Goal: Task Accomplishment & Management: Use online tool/utility

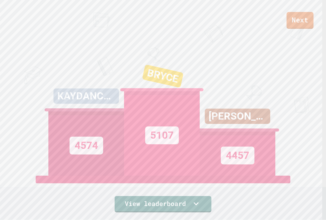
click at [298, 21] on link "Next" at bounding box center [299, 20] width 27 height 17
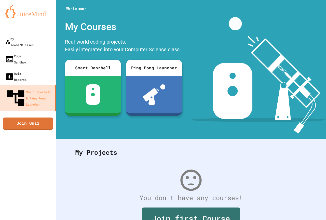
click at [44, 103] on div "My Teams/Classes Code Sandbox Quiz Reports Smart Doorbell & Ping Pong Launcher …" at bounding box center [28, 110] width 56 height 220
click at [40, 116] on link "Join Quiz" at bounding box center [28, 122] width 46 height 13
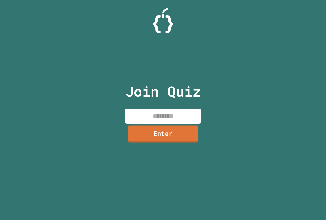
drag, startPoint x: 172, startPoint y: 126, endPoint x: 171, endPoint y: 116, distance: 10.3
click at [172, 124] on div "Join Quiz Enter" at bounding box center [163, 110] width 86 height 194
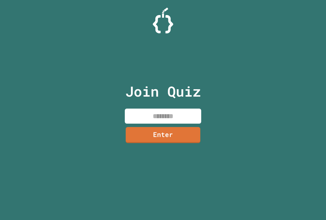
click at [171, 116] on input at bounding box center [163, 115] width 76 height 15
type input "*"
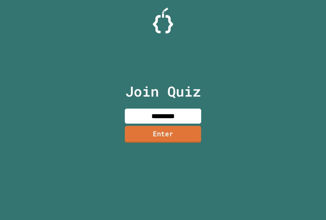
click at [165, 127] on link "Enter" at bounding box center [163, 133] width 76 height 17
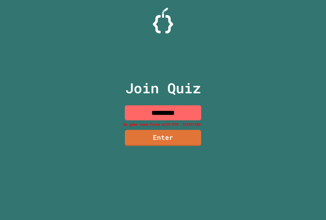
click at [184, 119] on input "*********" at bounding box center [163, 112] width 76 height 15
click at [161, 115] on input "*********" at bounding box center [163, 112] width 76 height 15
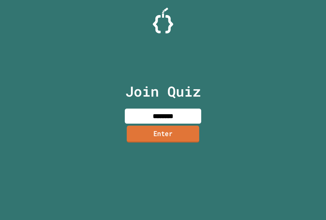
type input "********"
click at [176, 139] on link "Enter" at bounding box center [163, 133] width 73 height 17
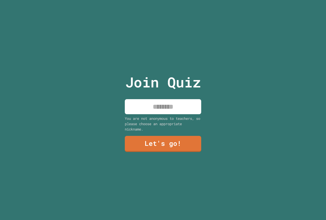
click at [166, 106] on input at bounding box center [163, 106] width 76 height 15
type input "**********"
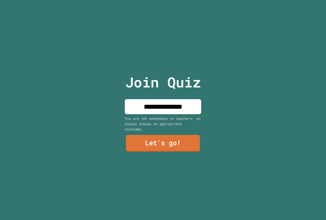
click at [144, 138] on link "Let's go!" at bounding box center [163, 143] width 74 height 17
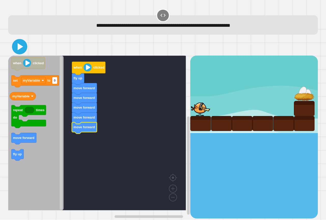
click at [21, 46] on icon at bounding box center [21, 46] width 6 height 7
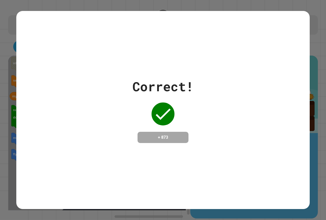
drag, startPoint x: 167, startPoint y: 130, endPoint x: 138, endPoint y: 101, distance: 40.9
click at [139, 103] on div "Correct! + 873" at bounding box center [162, 110] width 61 height 66
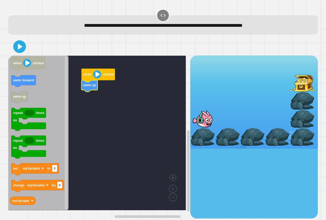
click at [89, 90] on icon "Blockly Workspace" at bounding box center [89, 85] width 16 height 11
click at [32, 84] on icon "when clicked swim forward swim up repeat times do repeat times do set myVariabl…" at bounding box center [38, 132] width 60 height 155
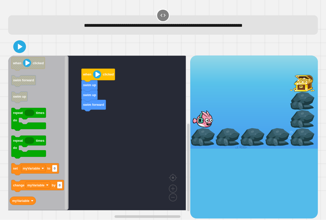
click at [78, 99] on div "when clicked swim up swim up swim forward when clicked swim forward swim up rep…" at bounding box center [99, 136] width 182 height 162
click at [89, 106] on text "swim forward" at bounding box center [93, 105] width 21 height 4
click at [92, 111] on icon "Blockly Workspace" at bounding box center [93, 114] width 24 height 11
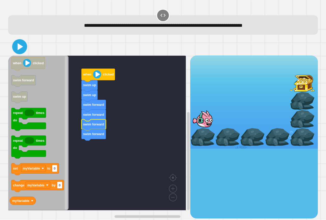
click at [22, 47] on icon at bounding box center [21, 46] width 6 height 7
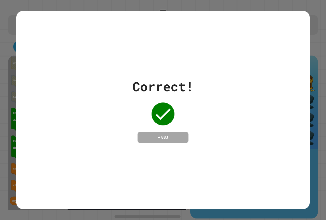
click at [133, 80] on div "Correct!" at bounding box center [162, 86] width 61 height 19
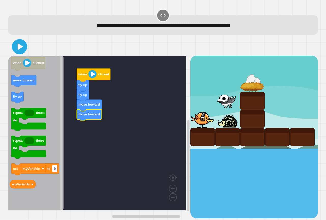
click at [16, 46] on icon at bounding box center [19, 46] width 12 height 12
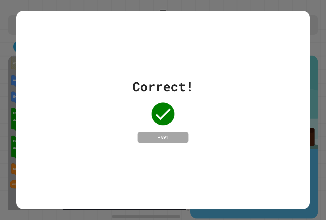
click at [140, 113] on div "Correct! + 891" at bounding box center [162, 110] width 61 height 66
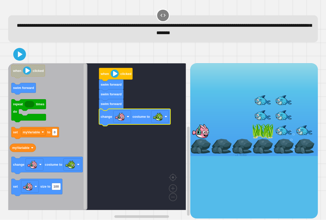
click at [24, 63] on div at bounding box center [163, 54] width 310 height 18
click at [23, 62] on div at bounding box center [163, 54] width 310 height 18
click at [21, 60] on icon at bounding box center [19, 54] width 11 height 11
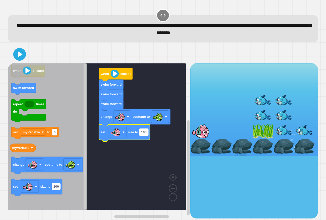
click at [145, 132] on text "100" at bounding box center [143, 132] width 5 height 4
type input "**"
click at [25, 58] on div at bounding box center [163, 54] width 310 height 18
click at [22, 59] on icon at bounding box center [19, 54] width 12 height 12
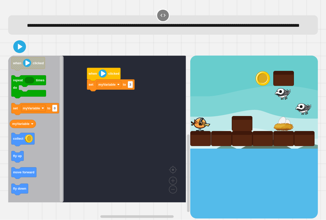
click at [68, 125] on div "set myVariable to 3 when clicked when clicked repeat times do set myVariable to…" at bounding box center [99, 136] width 182 height 162
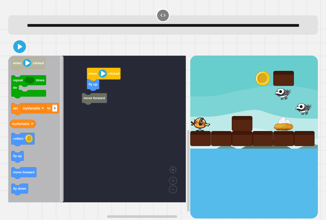
click at [12, 186] on icon "when clicked repeat times do set myVariable to 0 myVariable collect fly up move…" at bounding box center [35, 128] width 55 height 147
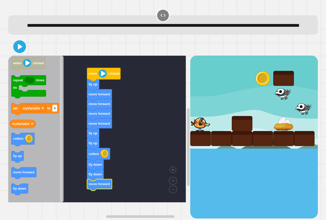
click at [24, 55] on div at bounding box center [163, 47] width 310 height 18
click at [22, 53] on icon at bounding box center [19, 46] width 12 height 12
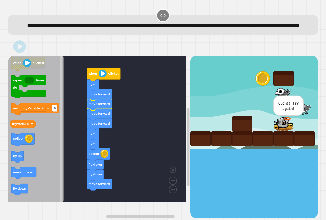
click at [97, 106] on text "move forward" at bounding box center [99, 104] width 21 height 4
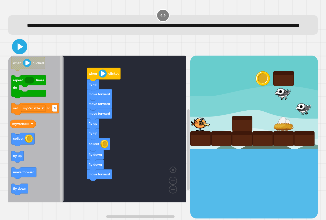
drag, startPoint x: 17, startPoint y: 57, endPoint x: 14, endPoint y: 55, distance: 3.5
click at [17, 53] on icon at bounding box center [19, 46] width 12 height 12
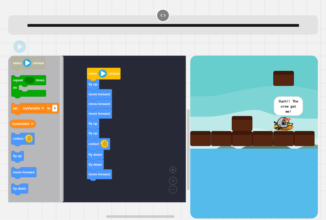
click at [99, 166] on text "fly down" at bounding box center [95, 164] width 13 height 4
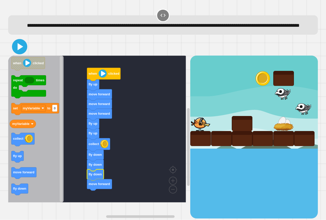
click at [18, 50] on icon at bounding box center [21, 46] width 6 height 7
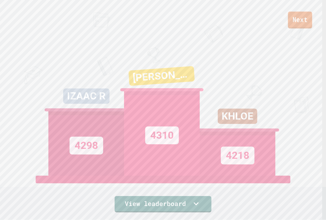
click at [305, 25] on link "Next" at bounding box center [300, 19] width 24 height 17
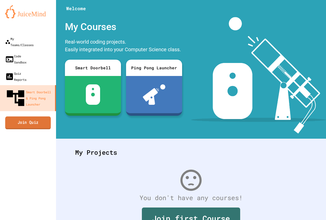
click at [21, 116] on link "Join Quiz" at bounding box center [28, 122] width 46 height 13
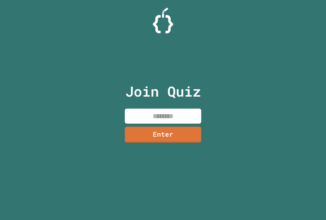
click at [158, 111] on input at bounding box center [163, 115] width 76 height 15
type input "********"
click at [184, 133] on link "Enter" at bounding box center [163, 133] width 76 height 17
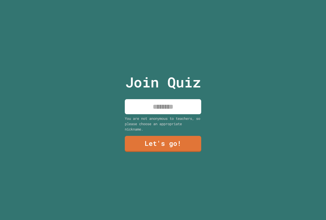
click at [156, 101] on input at bounding box center [163, 106] width 76 height 15
type input "******"
click at [178, 148] on link "Let's go!" at bounding box center [162, 143] width 77 height 17
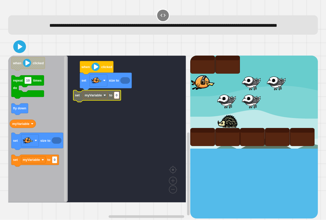
click at [117, 97] on text "0" at bounding box center [117, 95] width 2 height 4
click at [126, 97] on rect "Blockly Workspace" at bounding box center [123, 93] width 5 height 7
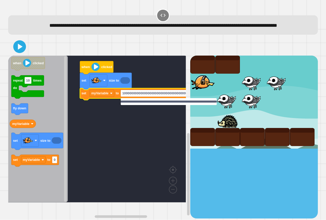
scroll to position [0, 311]
type input "**********"
click at [80, 102] on rect "Blockly Workspace" at bounding box center [97, 128] width 178 height 147
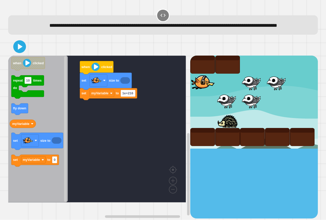
click at [22, 126] on div "when clicked set size to set myVariable to 1e+216 when clicked repeat 10 times …" at bounding box center [99, 136] width 182 height 162
click at [124, 97] on rect "Blockly Workspace" at bounding box center [123, 93] width 5 height 7
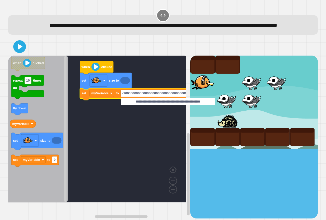
type input "**********"
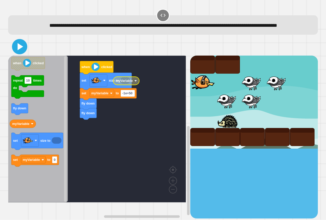
click at [20, 52] on icon at bounding box center [19, 46] width 12 height 12
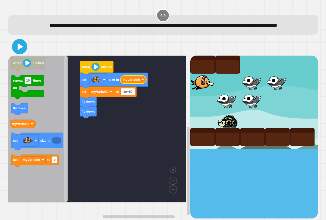
click at [16, 53] on icon at bounding box center [19, 46] width 12 height 12
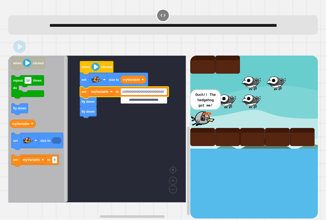
type input "**********"
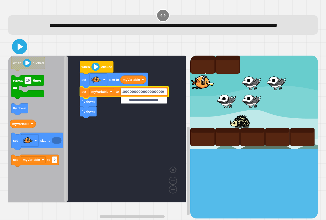
click at [22, 53] on icon at bounding box center [19, 46] width 12 height 12
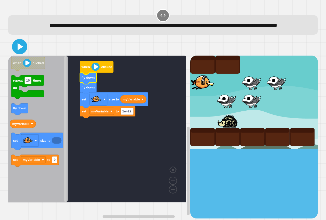
drag, startPoint x: 24, startPoint y: 58, endPoint x: 75, endPoint y: 82, distance: 56.6
click at [25, 53] on icon at bounding box center [19, 46] width 12 height 12
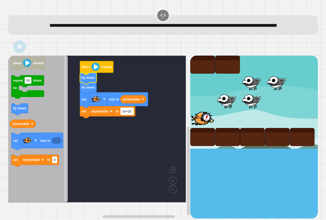
click at [132, 115] on rect "Blockly Workspace" at bounding box center [127, 111] width 13 height 7
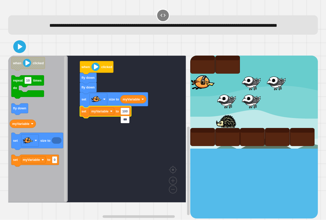
type input "****"
click at [106, 178] on rect "Blockly Workspace" at bounding box center [97, 128] width 178 height 147
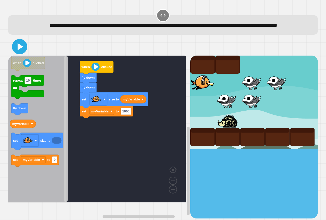
click at [20, 53] on icon at bounding box center [19, 46] width 12 height 12
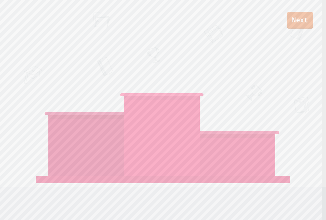
click at [303, 20] on link "Next" at bounding box center [300, 20] width 26 height 17
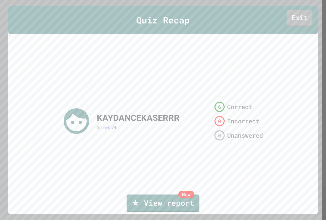
click at [287, 16] on link "Exit" at bounding box center [300, 18] width 26 height 17
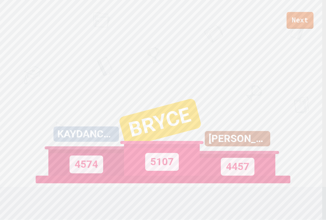
drag, startPoint x: 303, startPoint y: 16, endPoint x: 297, endPoint y: 18, distance: 6.7
click at [297, 18] on link "Next" at bounding box center [299, 20] width 27 height 17
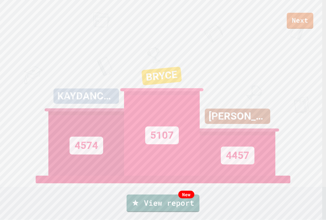
drag, startPoint x: 160, startPoint y: 131, endPoint x: 162, endPoint y: 128, distance: 3.4
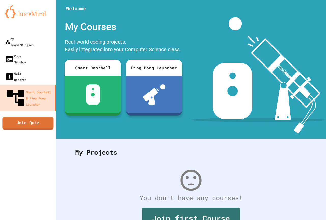
click at [16, 117] on link "Join Quiz" at bounding box center [27, 123] width 51 height 13
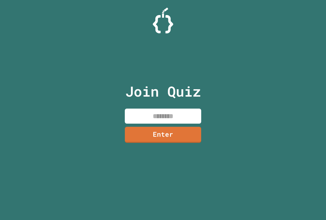
drag, startPoint x: 160, startPoint y: 120, endPoint x: 158, endPoint y: 121, distance: 2.7
click at [160, 120] on input at bounding box center [163, 115] width 76 height 15
type input "********"
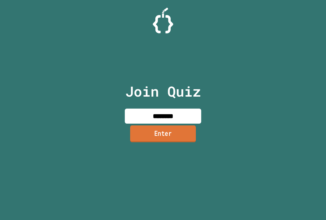
click at [181, 132] on link "Enter" at bounding box center [163, 133] width 66 height 17
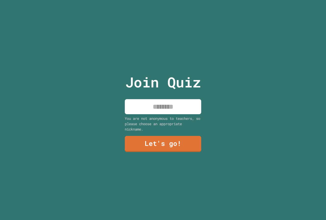
click at [158, 105] on input at bounding box center [163, 106] width 76 height 15
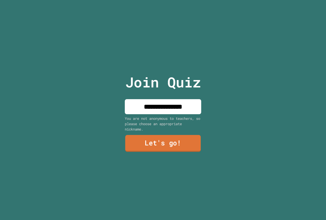
type input "**********"
click at [150, 144] on link "Let's go!" at bounding box center [163, 143] width 76 height 17
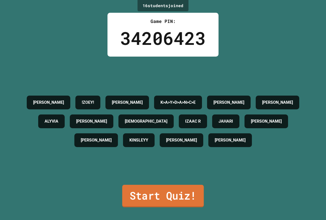
click at [156, 188] on link "Start Quiz!" at bounding box center [162, 196] width 81 height 22
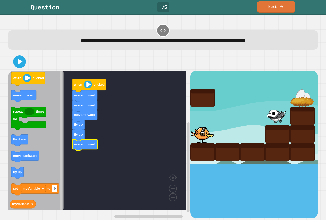
click at [93, 148] on icon "Blockly Workspace" at bounding box center [84, 144] width 25 height 11
drag, startPoint x: 24, startPoint y: 68, endPoint x: 17, endPoint y: 64, distance: 7.7
click at [22, 67] on div at bounding box center [163, 62] width 310 height 18
click at [17, 64] on icon at bounding box center [20, 62] width 12 height 12
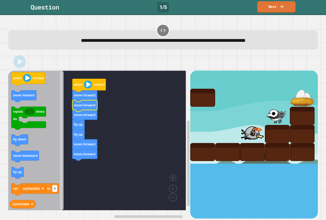
click at [96, 105] on icon "Blockly Workspace" at bounding box center [84, 105] width 25 height 11
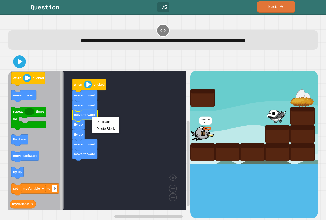
click at [98, 118] on div "Duplicate Delete Block" at bounding box center [105, 125] width 27 height 16
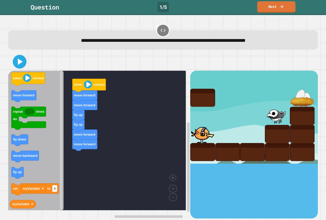
click at [20, 59] on icon at bounding box center [19, 61] width 11 height 11
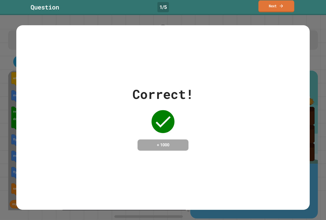
click at [262, 12] on div "Question 1 / 5 Next" at bounding box center [163, 6] width 326 height 11
click at [262, 12] on link "Next" at bounding box center [276, 6] width 38 height 11
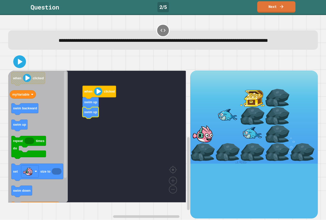
click at [86, 114] on text "swim up" at bounding box center [90, 112] width 13 height 4
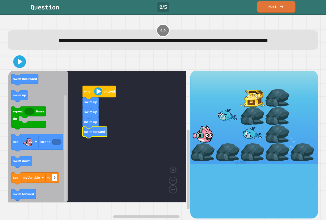
click at [88, 138] on icon "Blockly Workspace" at bounding box center [94, 132] width 24 height 11
click at [90, 148] on icon "Blockly Workspace" at bounding box center [94, 141] width 24 height 11
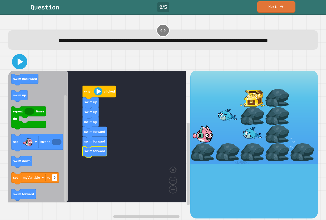
click at [15, 69] on button at bounding box center [19, 61] width 15 height 15
click at [92, 114] on text "swim up" at bounding box center [90, 112] width 13 height 4
click at [22, 65] on icon at bounding box center [21, 61] width 6 height 7
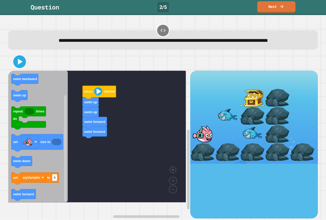
click at [98, 144] on g "when clicked swim up swim up swim forward swim forward" at bounding box center [100, 137] width 185 height 132
drag, startPoint x: 19, startPoint y: 60, endPoint x: 17, endPoint y: 65, distance: 4.9
click at [19, 61] on div "when clicked swim up swim up swim forward swim forward when clicked myVariable …" at bounding box center [163, 135] width 313 height 169
click at [15, 68] on icon at bounding box center [19, 61] width 12 height 12
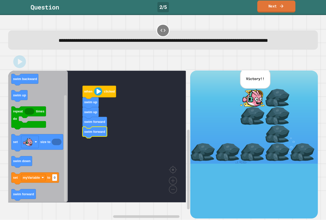
click at [267, 5] on link "Next" at bounding box center [276, 7] width 38 height 12
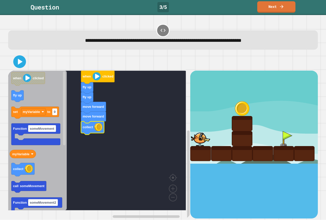
click at [91, 106] on text "move forward" at bounding box center [92, 107] width 21 height 4
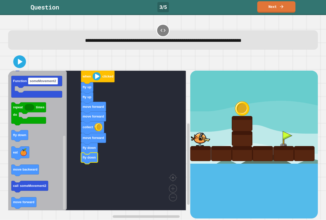
click at [91, 115] on text "move forward" at bounding box center [92, 117] width 21 height 4
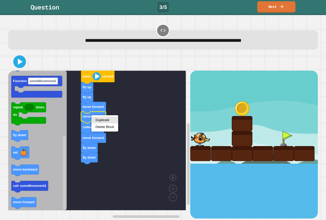
drag, startPoint x: 101, startPoint y: 120, endPoint x: 100, endPoint y: 122, distance: 3.2
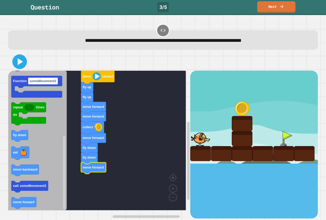
click at [17, 63] on icon at bounding box center [20, 62] width 12 height 12
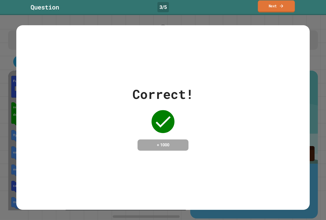
click at [270, 8] on link "Next" at bounding box center [276, 7] width 37 height 12
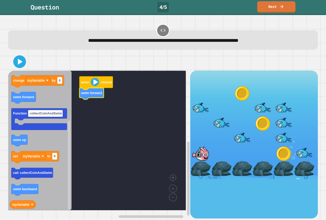
click at [100, 94] on text "swim forward" at bounding box center [91, 93] width 21 height 4
click at [93, 104] on text "swim forward" at bounding box center [91, 103] width 21 height 4
click at [91, 114] on text "swim forward" at bounding box center [91, 112] width 21 height 4
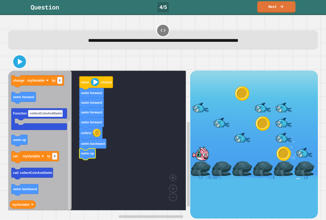
click at [84, 153] on text "swim up" at bounding box center [87, 153] width 13 height 4
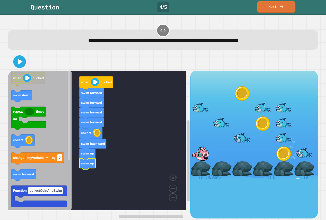
click at [89, 137] on icon "Blockly Workspace" at bounding box center [90, 133] width 23 height 13
click at [96, 148] on icon "Blockly Workspace" at bounding box center [92, 144] width 27 height 11
click at [93, 153] on text "swim up" at bounding box center [87, 153] width 13 height 4
click at [88, 159] on icon "Blockly Workspace" at bounding box center [87, 163] width 16 height 11
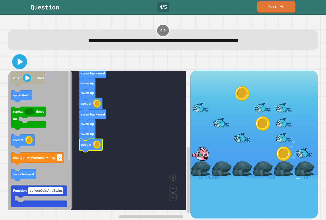
click at [22, 64] on icon at bounding box center [20, 62] width 12 height 12
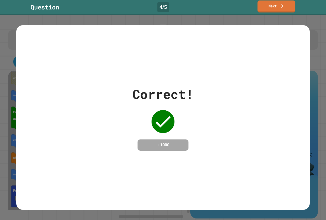
click at [285, 7] on link "Next" at bounding box center [276, 7] width 38 height 12
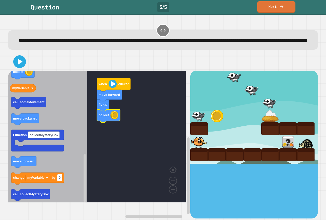
click at [103, 101] on icon "Blockly Workspace" at bounding box center [109, 95] width 25 height 11
click at [105, 132] on icon "Blockly Workspace" at bounding box center [109, 126] width 25 height 11
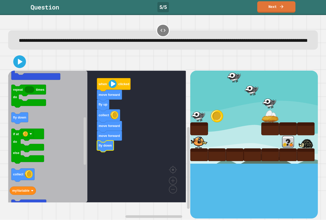
click at [107, 109] on icon "Blockly Workspace" at bounding box center [103, 105] width 12 height 11
click at [117, 101] on icon "Blockly Workspace" at bounding box center [109, 95] width 25 height 11
click at [119, 157] on text "move forward" at bounding box center [109, 155] width 21 height 4
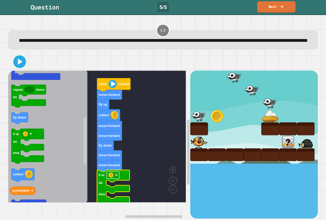
click at [113, 177] on image "Blockly Workspace" at bounding box center [110, 174] width 5 height 5
click at [112, 177] on image "Blockly Workspace" at bounding box center [110, 174] width 5 height 5
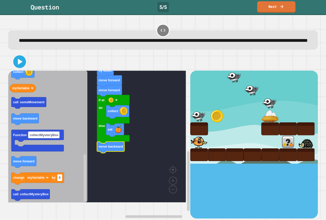
click at [114, 160] on rect "Blockly Workspace" at bounding box center [97, 137] width 178 height 132
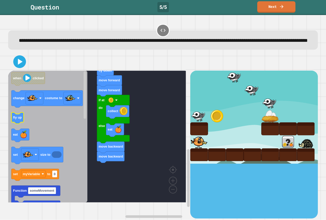
click at [18, 130] on icon "when clicked change costume to fly up eat set size to set myVariable to 0 Funct…" at bounding box center [47, 137] width 79 height 132
click at [100, 173] on icon "Blockly Workspace" at bounding box center [103, 166] width 12 height 11
click at [105, 87] on icon "Blockly Workspace" at bounding box center [109, 80] width 25 height 11
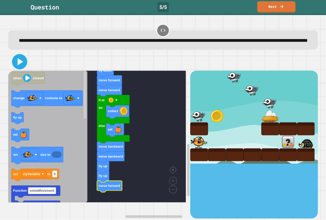
click at [20, 65] on icon at bounding box center [21, 61] width 6 height 7
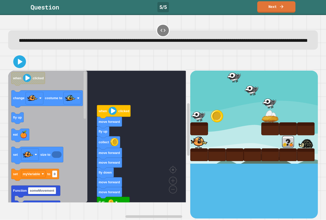
click at [99, 123] on text "move forward" at bounding box center [109, 122] width 21 height 4
click at [107, 138] on icon "Blockly Workspace" at bounding box center [103, 132] width 12 height 11
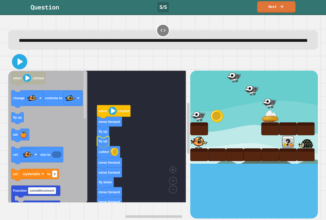
click at [16, 67] on icon at bounding box center [19, 61] width 12 height 12
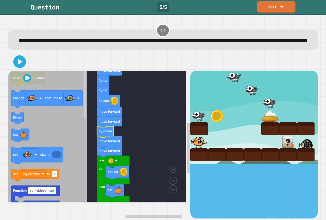
click at [111, 133] on text "fly down" at bounding box center [105, 131] width 13 height 4
drag, startPoint x: 120, startPoint y: 144, endPoint x: 116, endPoint y: 146, distance: 4.0
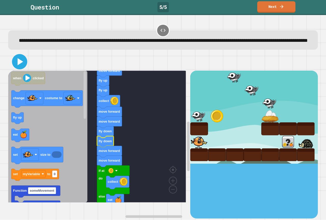
click at [22, 65] on icon at bounding box center [19, 61] width 12 height 12
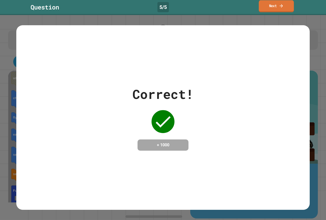
click at [271, 6] on link "Next" at bounding box center [276, 6] width 35 height 12
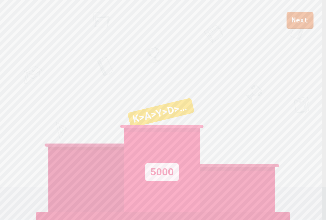
click at [297, 21] on link "Next" at bounding box center [299, 20] width 27 height 17
